Goal: Information Seeking & Learning: Learn about a topic

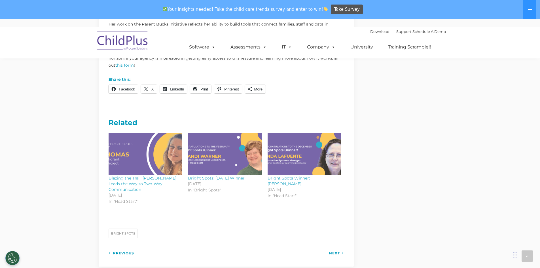
scroll to position [482, 0]
click at [261, 207] on div "Related Blazing the Trail: [PERSON_NAME] Leads the Way to Two-Way Communication…" at bounding box center [226, 158] width 235 height 114
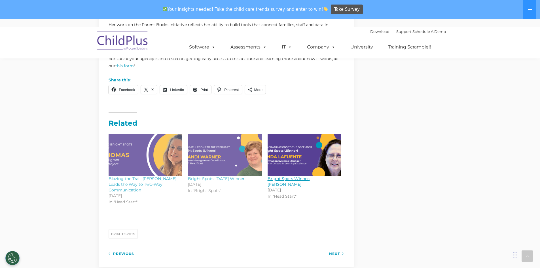
click at [292, 161] on img at bounding box center [305, 155] width 74 height 42
